Goal: Task Accomplishment & Management: Use online tool/utility

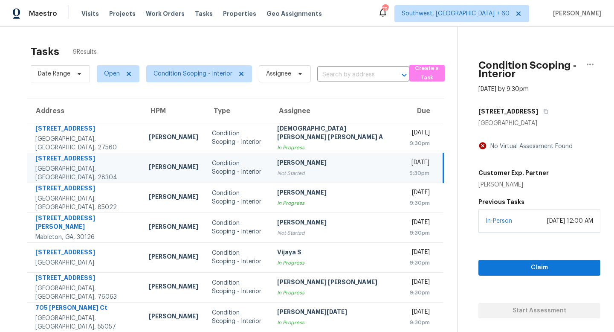
scroll to position [66, 0]
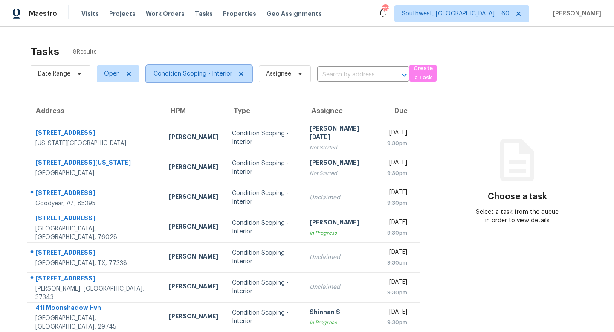
click at [238, 73] on icon at bounding box center [241, 73] width 7 height 7
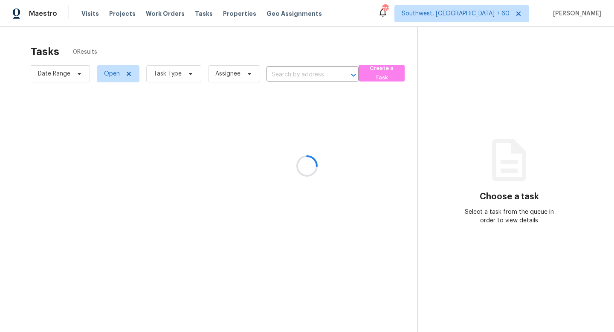
click at [181, 78] on div at bounding box center [307, 166] width 614 height 332
click at [181, 71] on div at bounding box center [307, 166] width 614 height 332
click at [191, 73] on div at bounding box center [307, 166] width 614 height 332
click at [185, 75] on div at bounding box center [307, 166] width 614 height 332
click at [190, 73] on div at bounding box center [307, 166] width 614 height 332
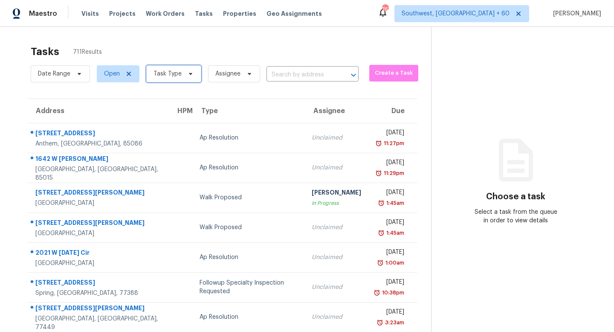
click at [189, 74] on icon at bounding box center [190, 74] width 3 height 2
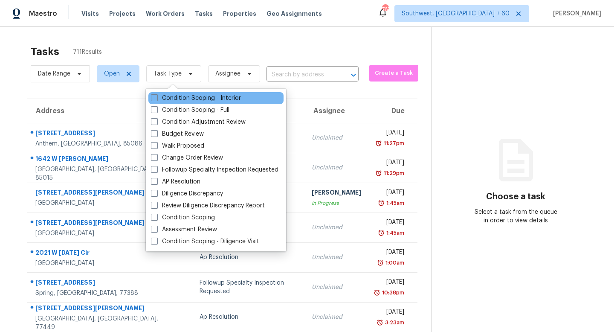
click at [188, 93] on div "Condition Scoping - Interior" at bounding box center [215, 98] width 135 height 12
click at [159, 98] on label "Condition Scoping - Interior" at bounding box center [196, 98] width 90 height 9
click at [156, 98] on input "Condition Scoping - Interior" at bounding box center [154, 97] width 6 height 6
checkbox input "true"
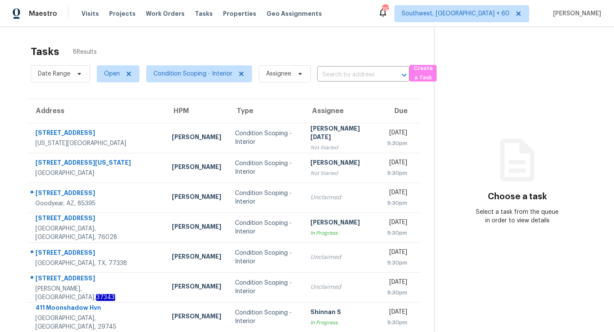
click at [318, 33] on div "Tasks 8 Results Date Range Open Condition Scoping - Interior Assignee ​ Create …" at bounding box center [307, 193] width 614 height 332
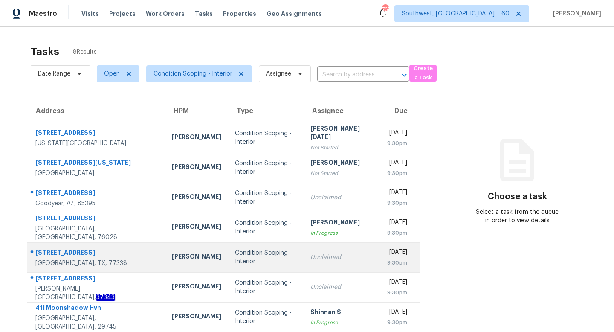
scroll to position [27, 0]
